Goal: Obtain resource: Download file/media

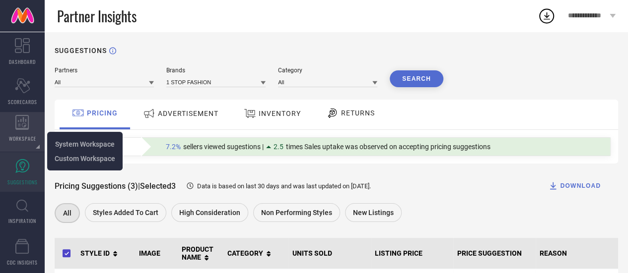
click at [19, 118] on icon at bounding box center [22, 122] width 14 height 15
click at [29, 124] on icon at bounding box center [22, 122] width 14 height 15
click at [56, 144] on span "System Workspace" at bounding box center [85, 144] width 60 height 8
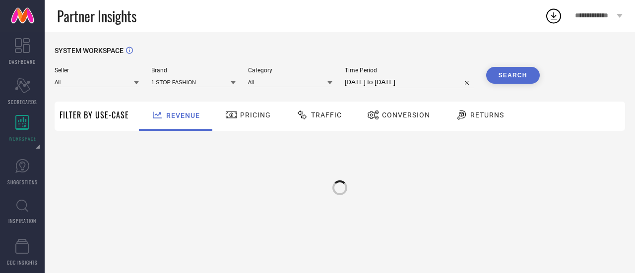
type input "All"
type input "1 STOP FASHION"
type input "All"
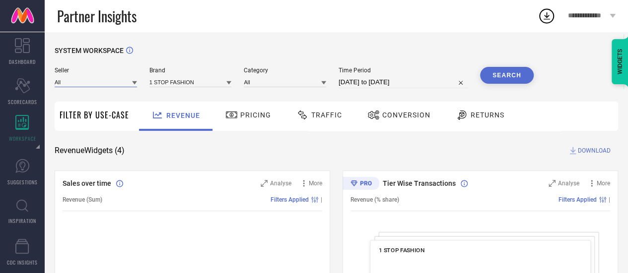
click at [102, 81] on input at bounding box center [96, 82] width 82 height 10
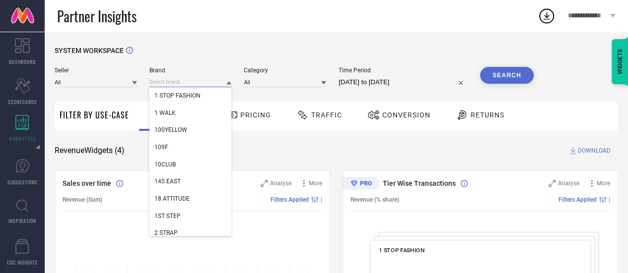
click at [174, 80] on input at bounding box center [190, 82] width 82 height 10
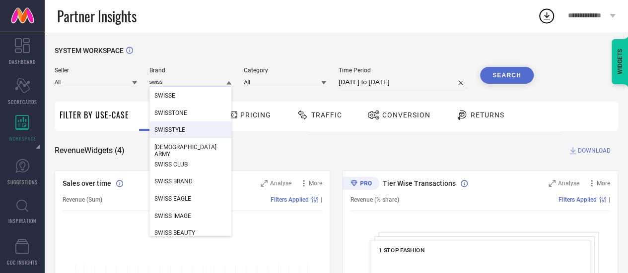
type input "swiss"
click at [177, 132] on span "SWISSTYLE" at bounding box center [169, 130] width 31 height 7
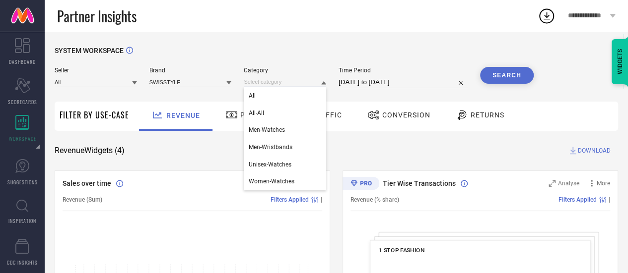
click at [259, 81] on input at bounding box center [285, 82] width 82 height 10
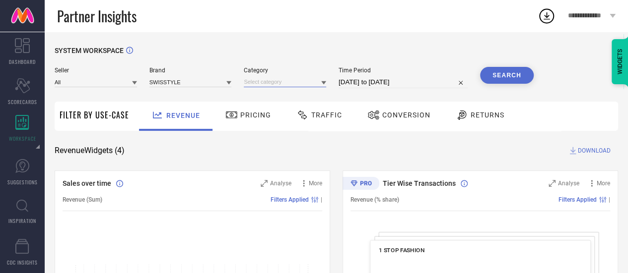
click at [262, 79] on input at bounding box center [285, 82] width 82 height 10
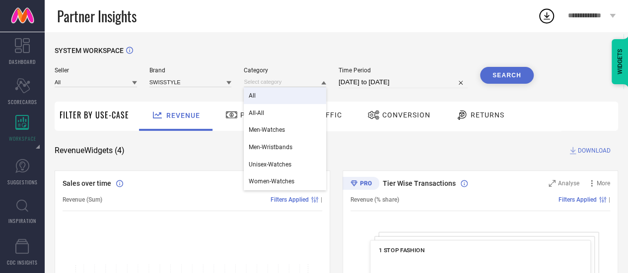
click at [287, 94] on div "All" at bounding box center [285, 95] width 82 height 17
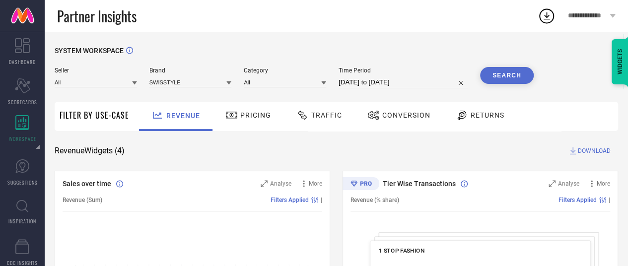
click at [368, 82] on input "[DATE] to [DATE]" at bounding box center [402, 82] width 129 height 12
select select "8"
select select "2025"
select select "9"
select select "2025"
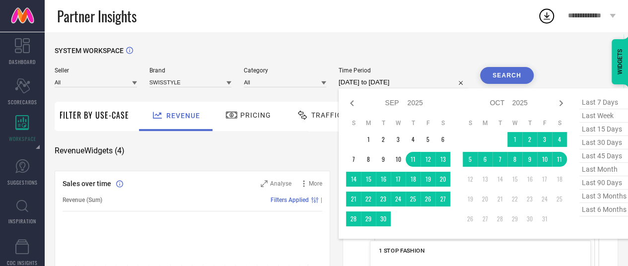
click at [601, 199] on span "last 3 months" at bounding box center [604, 196] width 50 height 13
type input "[DATE] to [DATE]"
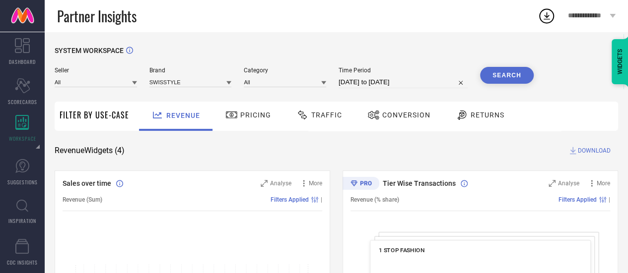
click at [507, 75] on button "Search" at bounding box center [507, 75] width 54 height 17
click at [588, 152] on span "DOWNLOAD" at bounding box center [593, 151] width 33 height 10
click at [317, 114] on span "Traffic" at bounding box center [326, 115] width 31 height 8
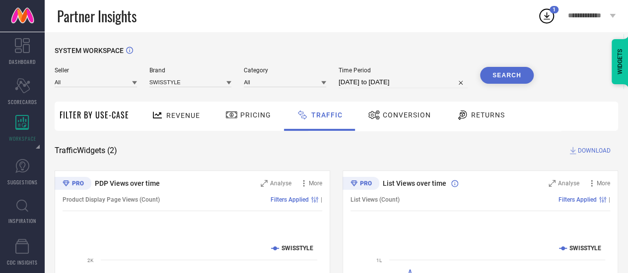
click at [510, 77] on button "Search" at bounding box center [507, 75] width 54 height 17
click at [592, 151] on span "DOWNLOAD" at bounding box center [593, 151] width 33 height 10
click at [415, 115] on span "Conversion" at bounding box center [406, 115] width 48 height 8
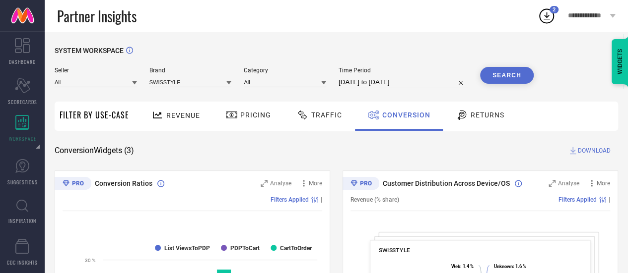
click at [319, 114] on span "Traffic" at bounding box center [326, 115] width 31 height 8
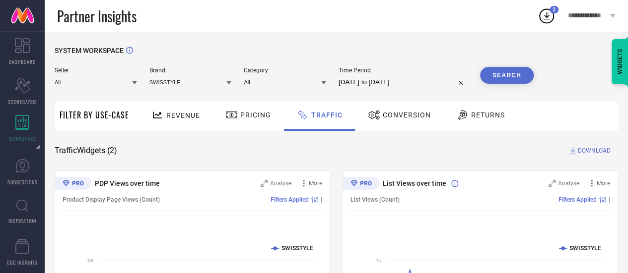
click at [583, 155] on span "DOWNLOAD" at bounding box center [593, 151] width 33 height 10
click at [580, 151] on span "DOWNLOAD" at bounding box center [593, 151] width 33 height 10
click at [548, 14] on icon at bounding box center [546, 16] width 18 height 18
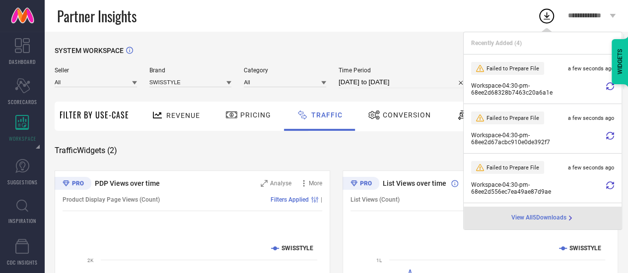
click at [606, 136] on icon at bounding box center [610, 136] width 8 height 8
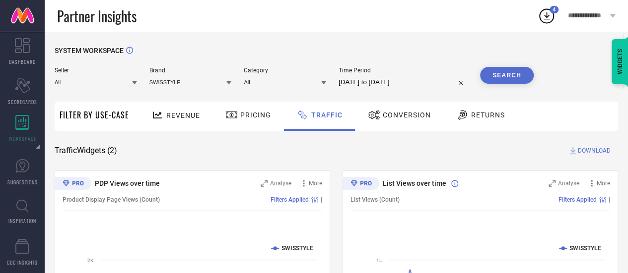
click at [546, 16] on icon at bounding box center [546, 15] width 6 height 7
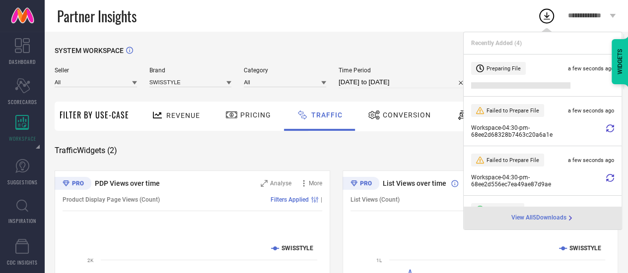
click at [546, 122] on li "Failed to Prepare File a few seconds ago Workspace - 04:30-pm - 68ee2d68328b746…" at bounding box center [542, 122] width 158 height 50
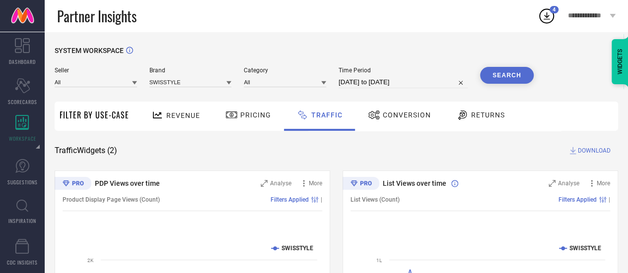
click at [550, 15] on icon at bounding box center [546, 16] width 18 height 18
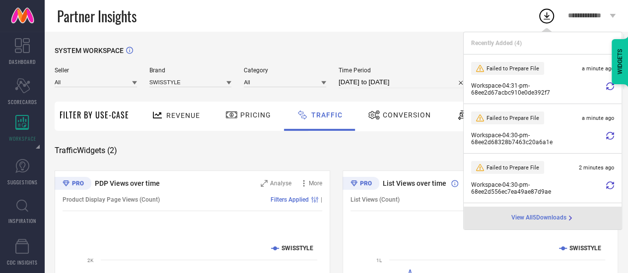
click at [317, 166] on div "SYSTEM WORKSPACE Seller All Brand SWISSTYLE Category All Time Period [DATE] to …" at bounding box center [336, 233] width 563 height 372
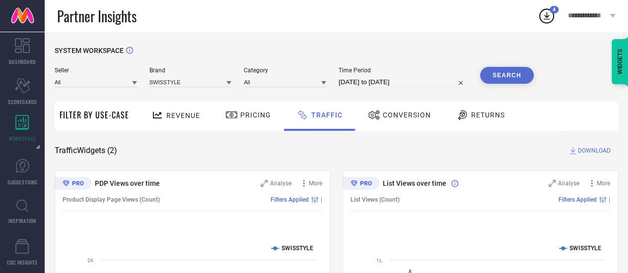
click at [317, 124] on div "Traffic" at bounding box center [319, 115] width 51 height 17
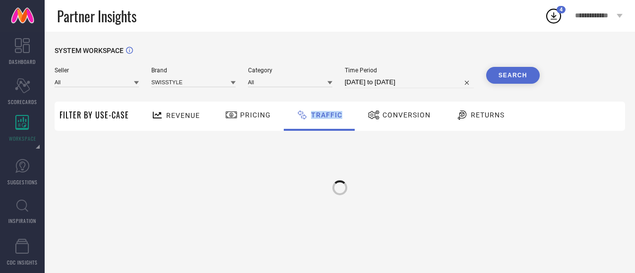
click at [317, 124] on div "Traffic" at bounding box center [319, 115] width 51 height 17
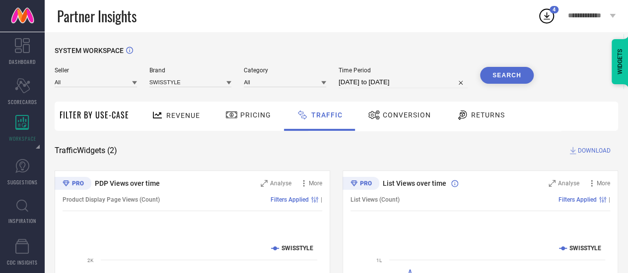
click at [450, 130] on div "Returns" at bounding box center [480, 116] width 73 height 29
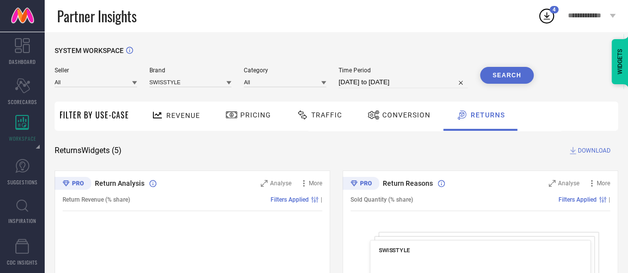
click at [315, 122] on div "Traffic" at bounding box center [319, 115] width 51 height 17
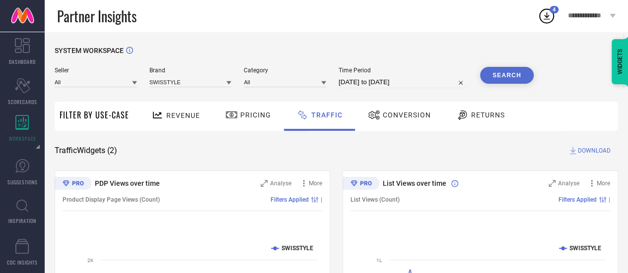
click at [548, 17] on icon at bounding box center [546, 16] width 18 height 18
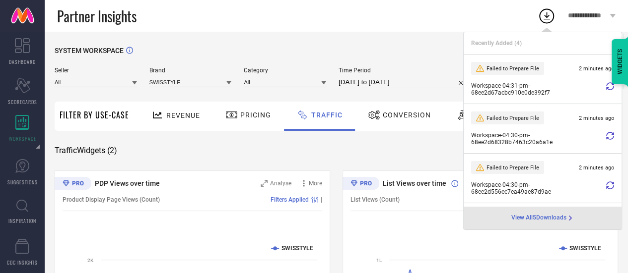
click at [606, 137] on icon at bounding box center [610, 136] width 8 height 8
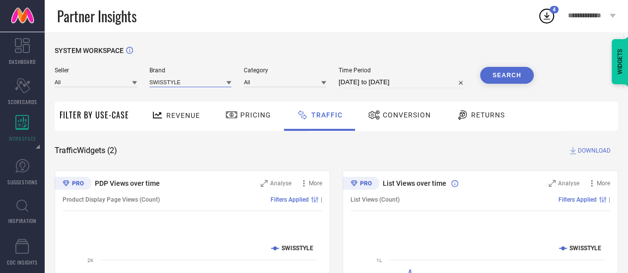
click at [174, 83] on input at bounding box center [190, 82] width 82 height 10
type input "evolove"
click at [173, 95] on span "EVOLOVE" at bounding box center [167, 95] width 26 height 7
click at [288, 82] on input at bounding box center [285, 82] width 82 height 10
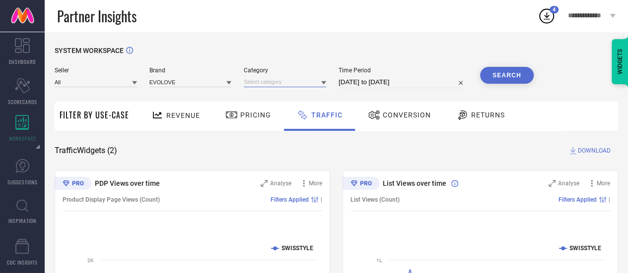
click at [277, 80] on input at bounding box center [285, 82] width 82 height 10
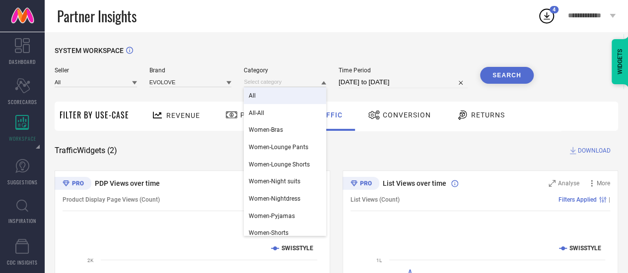
click at [281, 93] on div "All" at bounding box center [285, 95] width 82 height 17
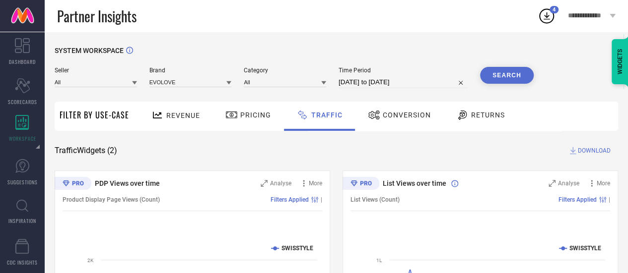
click at [505, 79] on button "Search" at bounding box center [507, 75] width 54 height 17
click at [579, 152] on span "DOWNLOAD" at bounding box center [593, 151] width 33 height 10
click at [546, 12] on icon at bounding box center [546, 15] width 6 height 7
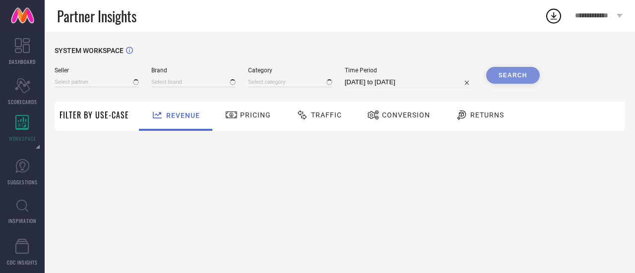
type input "All"
type input "1 STOP FASHION"
type input "All"
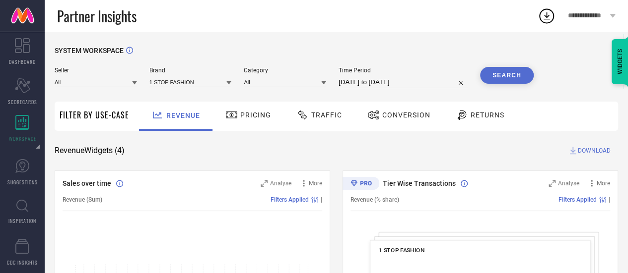
click at [306, 115] on icon at bounding box center [302, 115] width 12 height 12
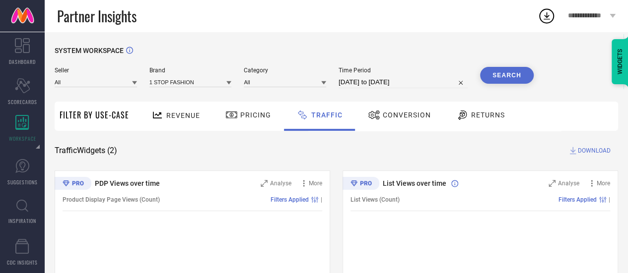
click at [391, 118] on span "Conversion" at bounding box center [406, 115] width 48 height 8
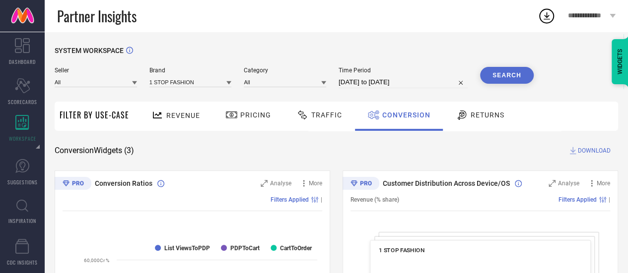
click at [590, 148] on span "DOWNLOAD" at bounding box center [593, 151] width 33 height 10
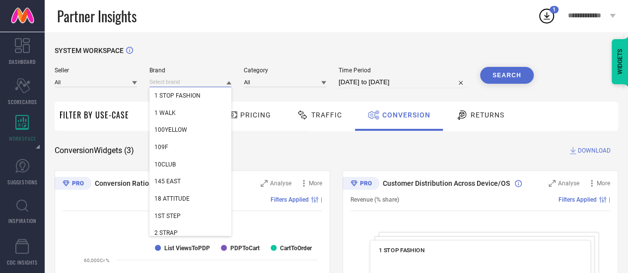
click at [180, 82] on input at bounding box center [190, 82] width 82 height 10
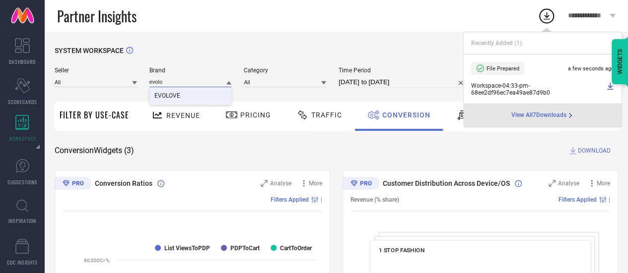
type input "evolo"
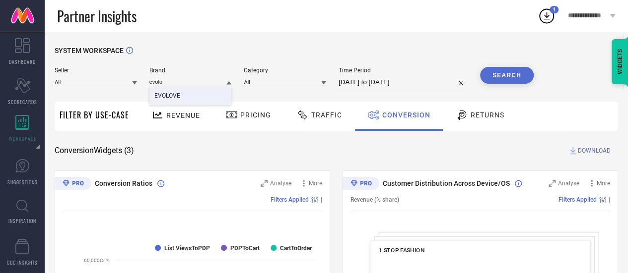
click at [182, 93] on div "EVOLOVE" at bounding box center [190, 95] width 82 height 17
drag, startPoint x: 269, startPoint y: 77, endPoint x: 269, endPoint y: 85, distance: 8.4
click at [269, 85] on div at bounding box center [285, 82] width 82 height 10
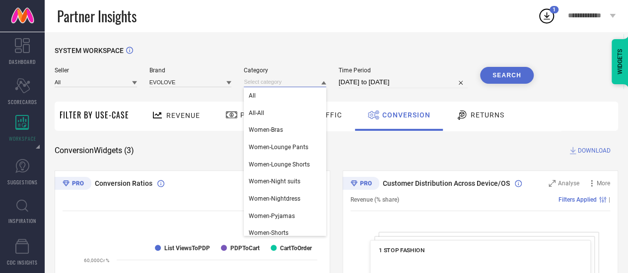
click at [269, 85] on input at bounding box center [285, 82] width 82 height 10
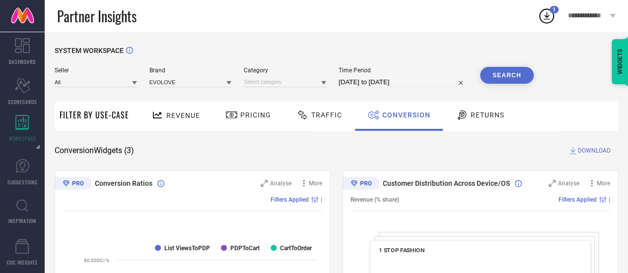
click at [543, 14] on icon at bounding box center [546, 16] width 18 height 18
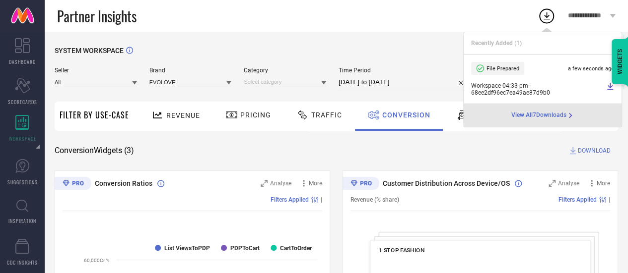
click at [493, 80] on li "File Prepared a few seconds ago Workspace - 04:33-pm - 68ee2df96ec7ea49ae87d9b0" at bounding box center [542, 80] width 158 height 50
click at [555, 89] on span "Workspace - 04:33-pm - 68ee2df96ec7ea49ae87d9b0" at bounding box center [537, 89] width 132 height 14
click at [514, 91] on span "Workspace - 04:33-pm - 68ee2df96ec7ea49ae87d9b0" at bounding box center [537, 89] width 132 height 14
drag, startPoint x: 514, startPoint y: 91, endPoint x: 609, endPoint y: 86, distance: 95.4
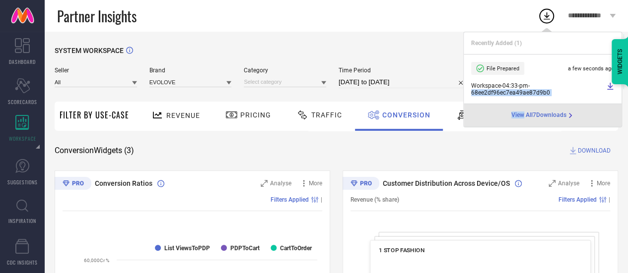
click at [609, 86] on div "Workspace - 04:33-pm - 68ee2df96ec7ea49ae87d9b0" at bounding box center [542, 89] width 143 height 14
click at [609, 86] on icon at bounding box center [610, 86] width 8 height 8
